Goal: Navigation & Orientation: Find specific page/section

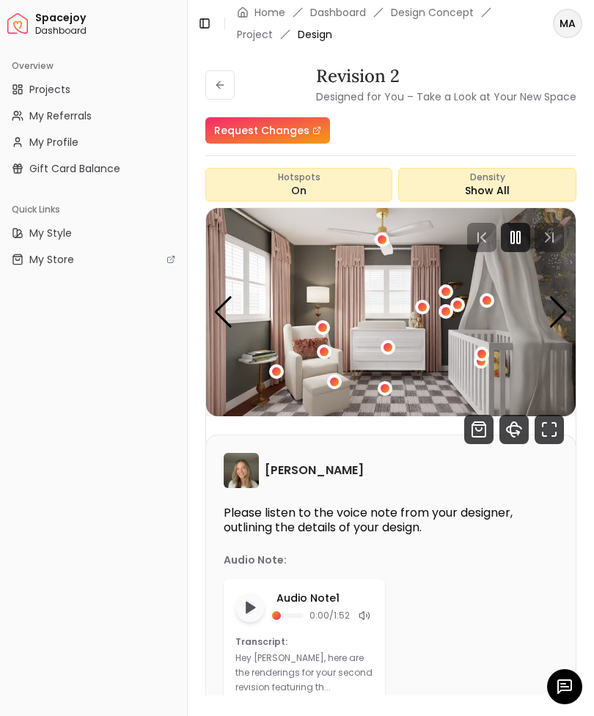
click at [227, 70] on button at bounding box center [219, 84] width 29 height 29
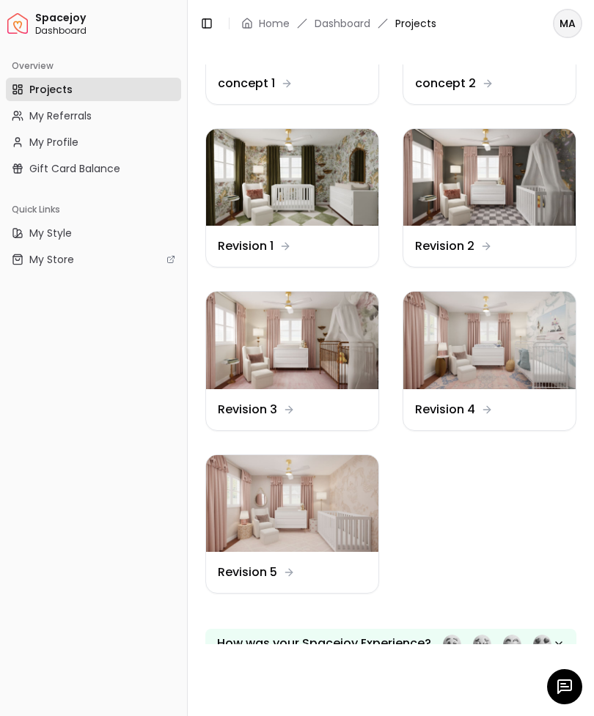
scroll to position [195, 0]
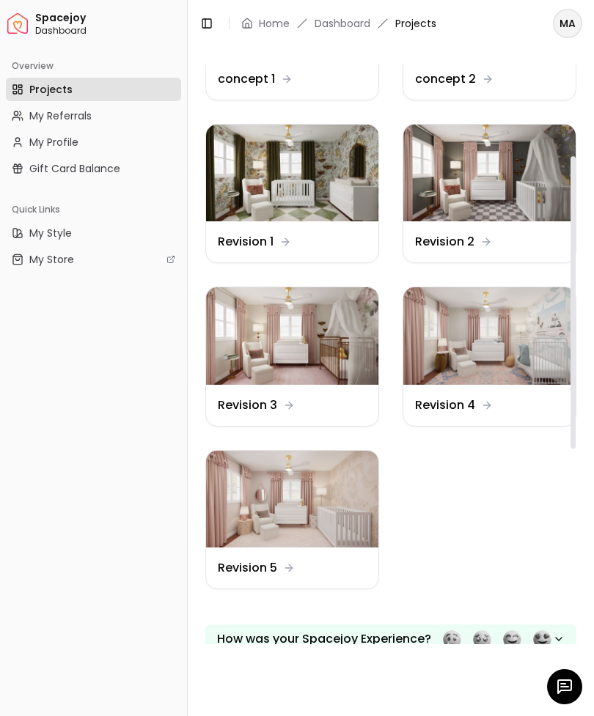
click at [253, 494] on img at bounding box center [292, 499] width 172 height 97
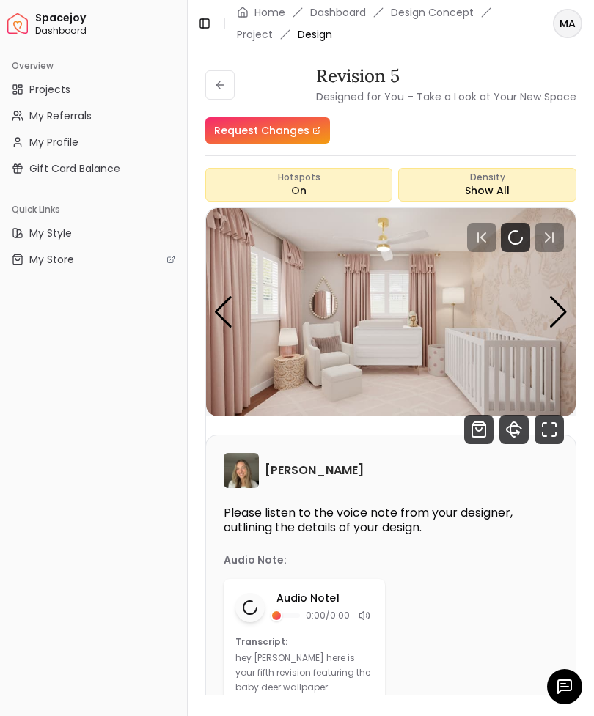
scroll to position [43, 0]
click at [515, 415] on icon "360 View" at bounding box center [513, 429] width 29 height 29
click at [220, 85] on icon at bounding box center [219, 85] width 7 height 0
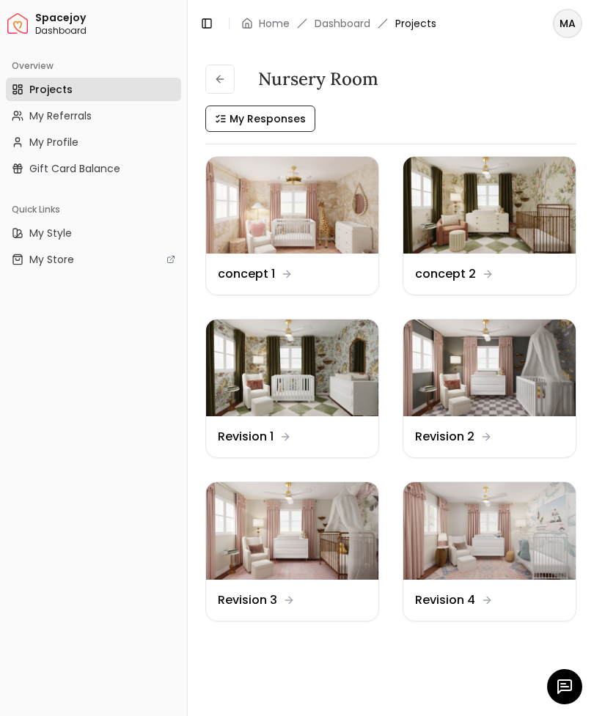
click at [268, 210] on img at bounding box center [292, 205] width 172 height 97
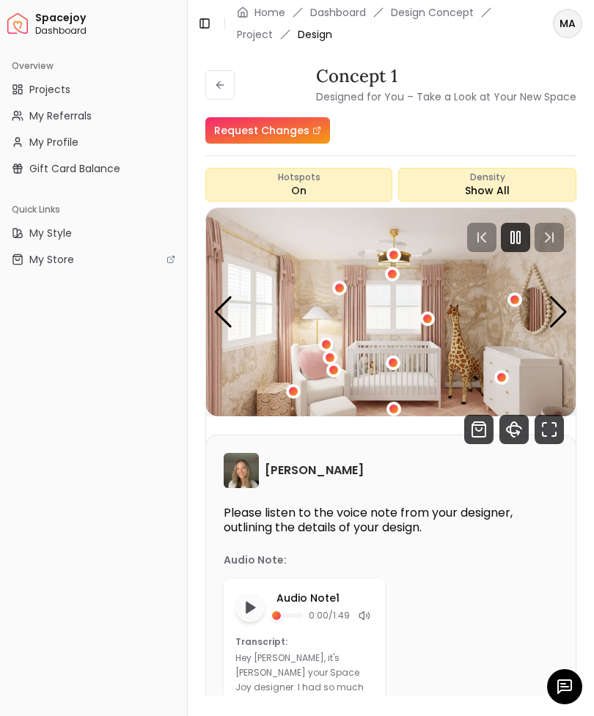
click at [505, 430] on icon "360 View" at bounding box center [513, 429] width 29 height 29
click at [553, 433] on icon "Fullscreen" at bounding box center [549, 429] width 29 height 29
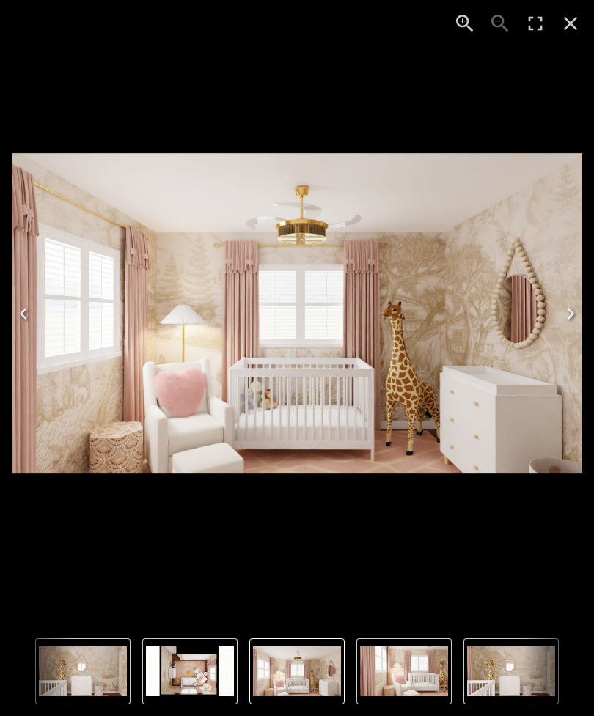
click at [586, 20] on button "Close" at bounding box center [570, 23] width 35 height 35
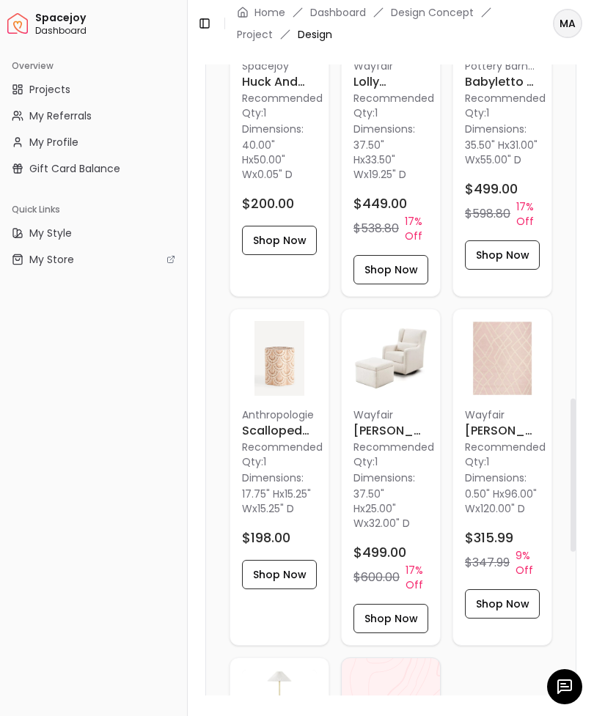
scroll to position [1545, 0]
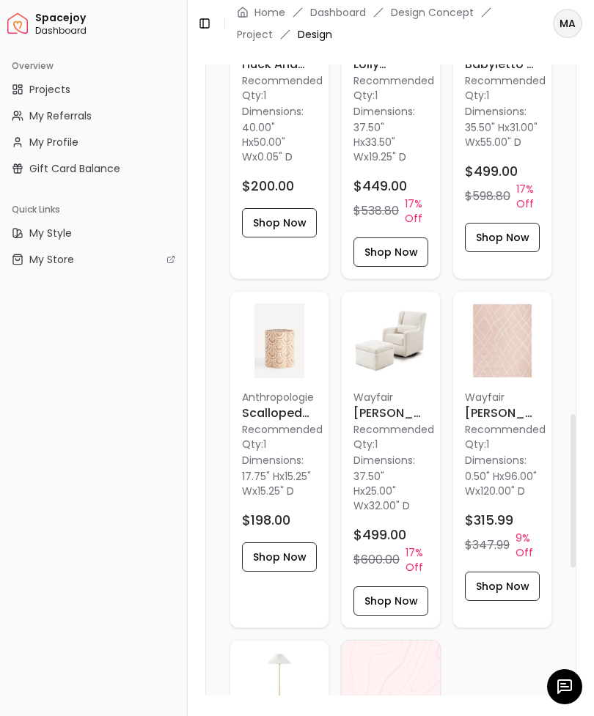
click at [285, 353] on img at bounding box center [279, 341] width 75 height 75
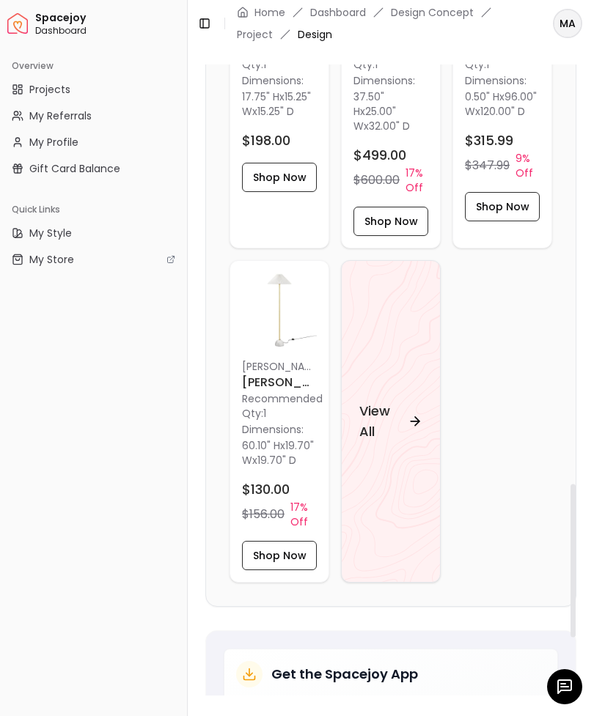
scroll to position [1978, 0]
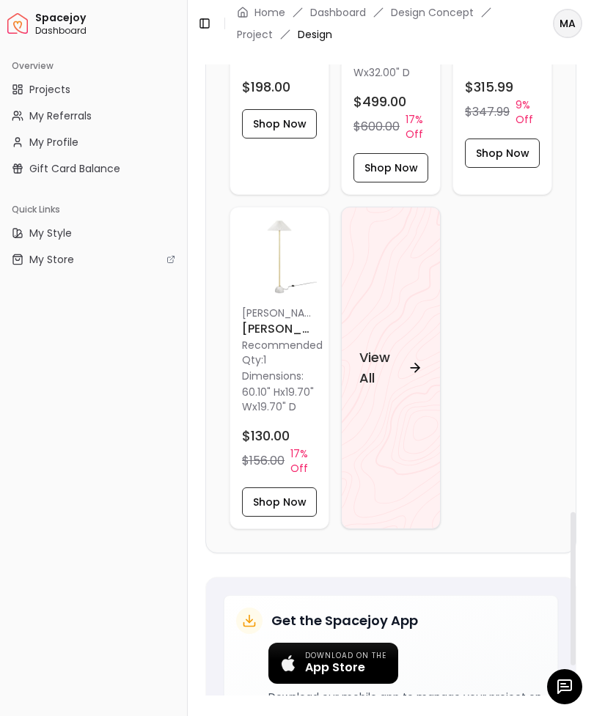
click at [374, 355] on h4 "View All" at bounding box center [380, 368] width 43 height 41
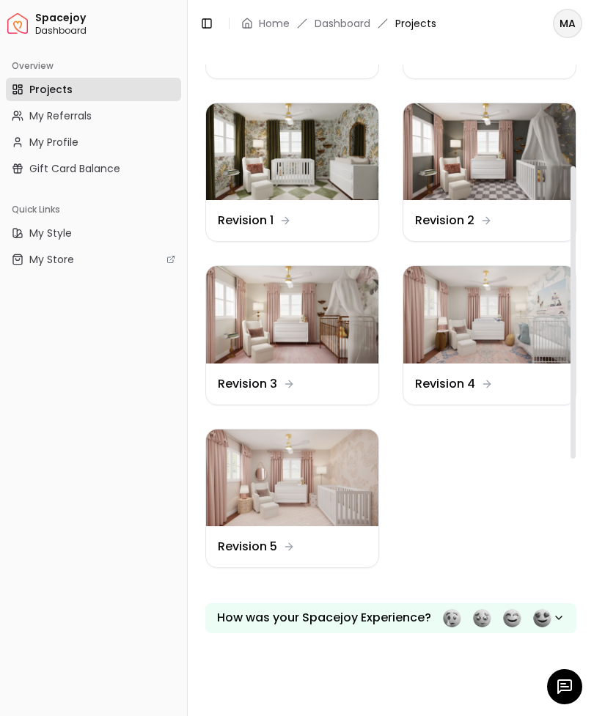
scroll to position [216, 0]
click at [271, 482] on img at bounding box center [292, 478] width 172 height 97
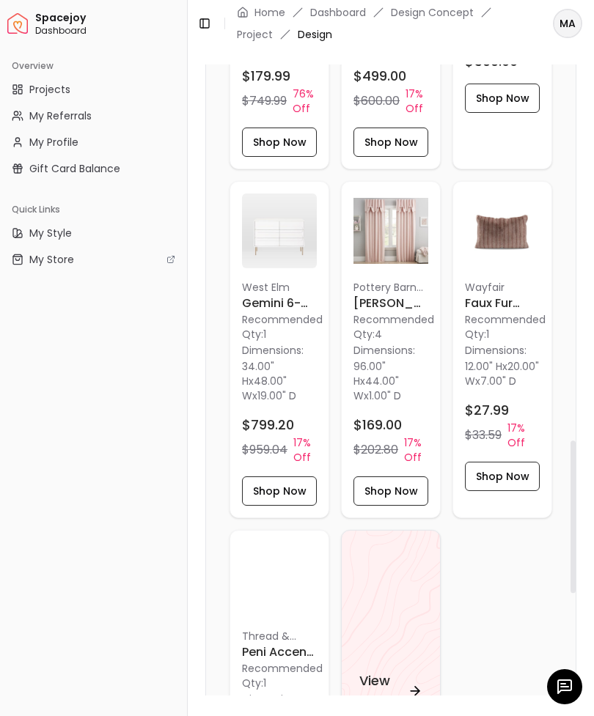
scroll to position [1672, 0]
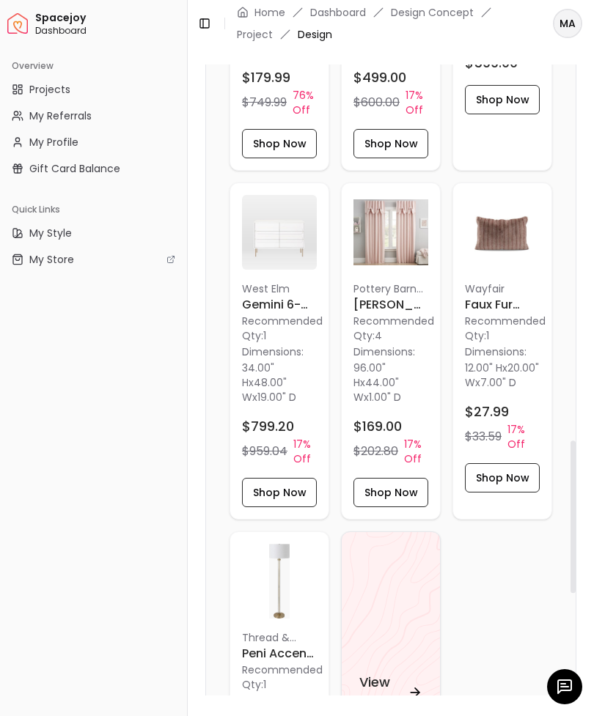
click at [271, 227] on img at bounding box center [279, 232] width 75 height 75
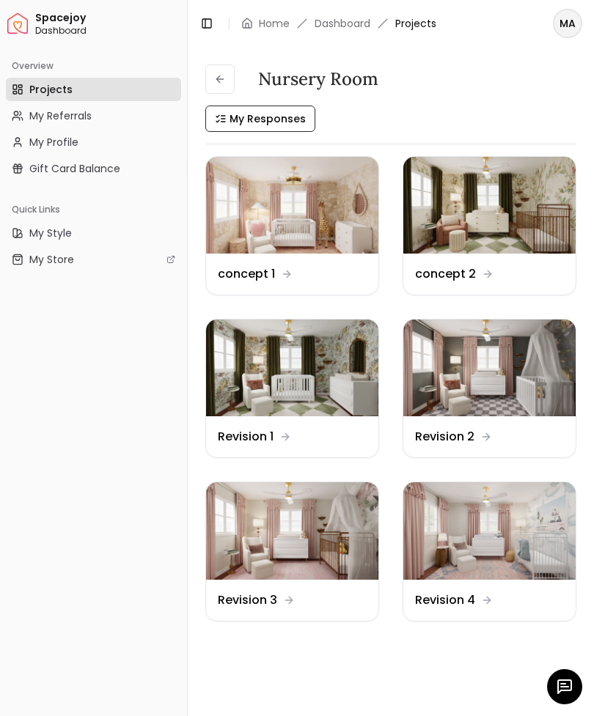
click at [274, 529] on img at bounding box center [292, 530] width 172 height 97
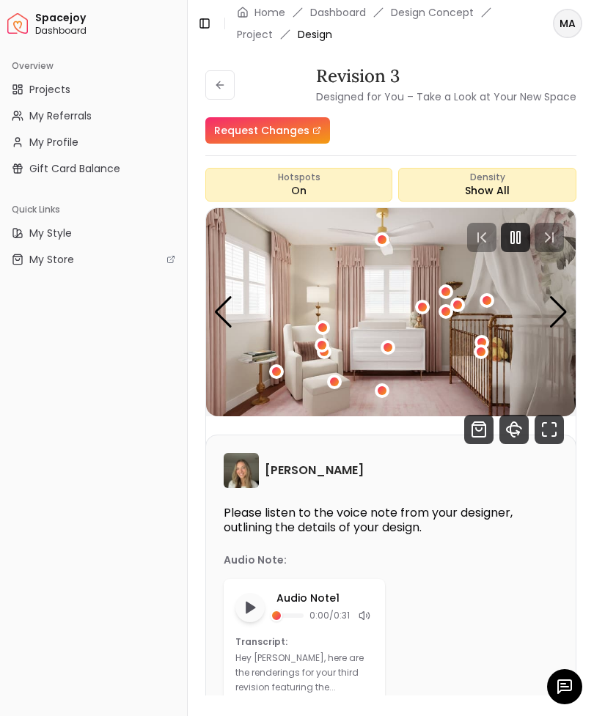
click at [513, 434] on icon "360 View" at bounding box center [513, 429] width 29 height 29
click at [216, 84] on icon at bounding box center [220, 85] width 12 height 12
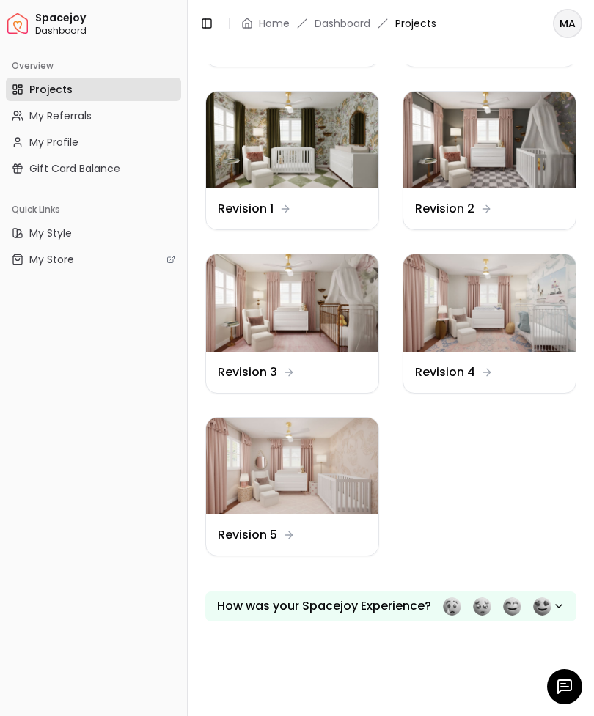
scroll to position [260, 0]
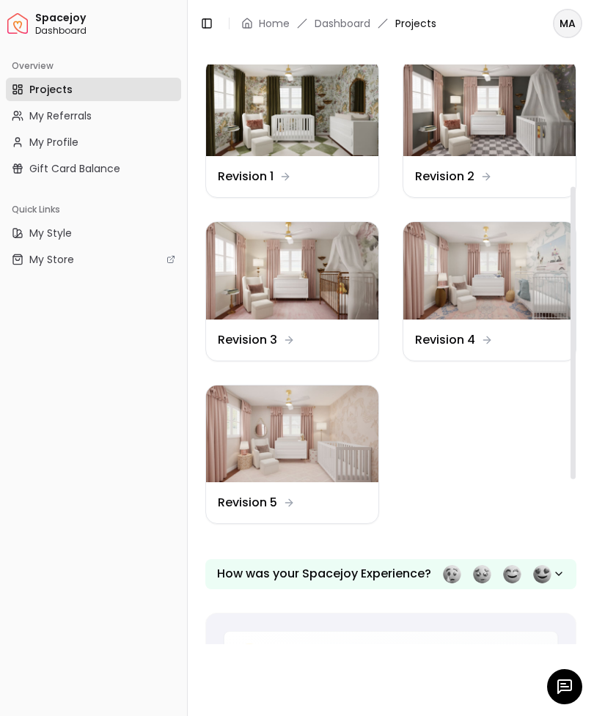
click at [246, 422] on img at bounding box center [292, 434] width 172 height 97
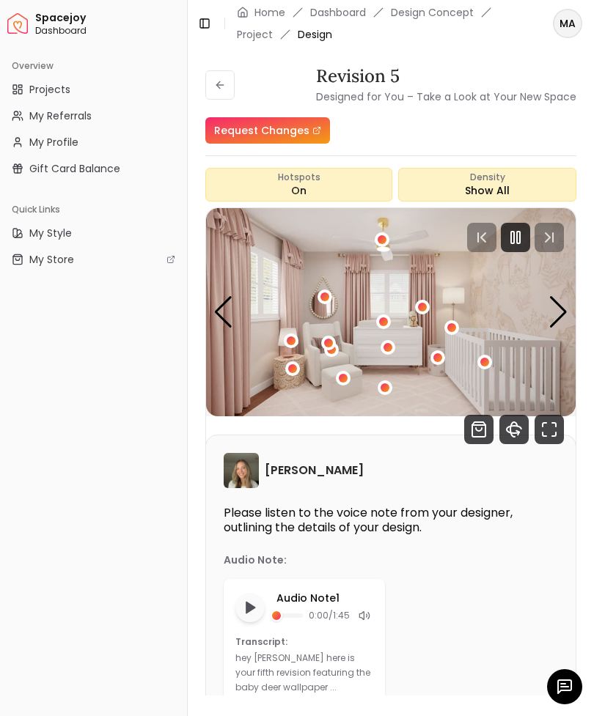
click at [537, 420] on icon "Fullscreen" at bounding box center [549, 429] width 29 height 29
